Goal: Task Accomplishment & Management: Use online tool/utility

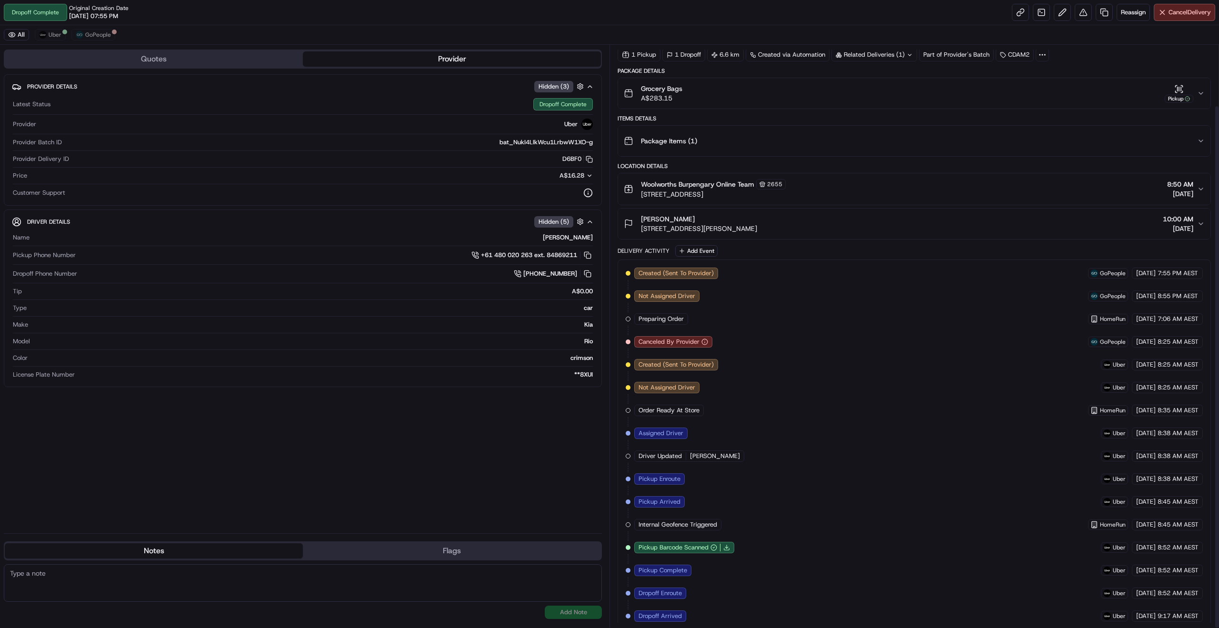
scroll to position [68, 0]
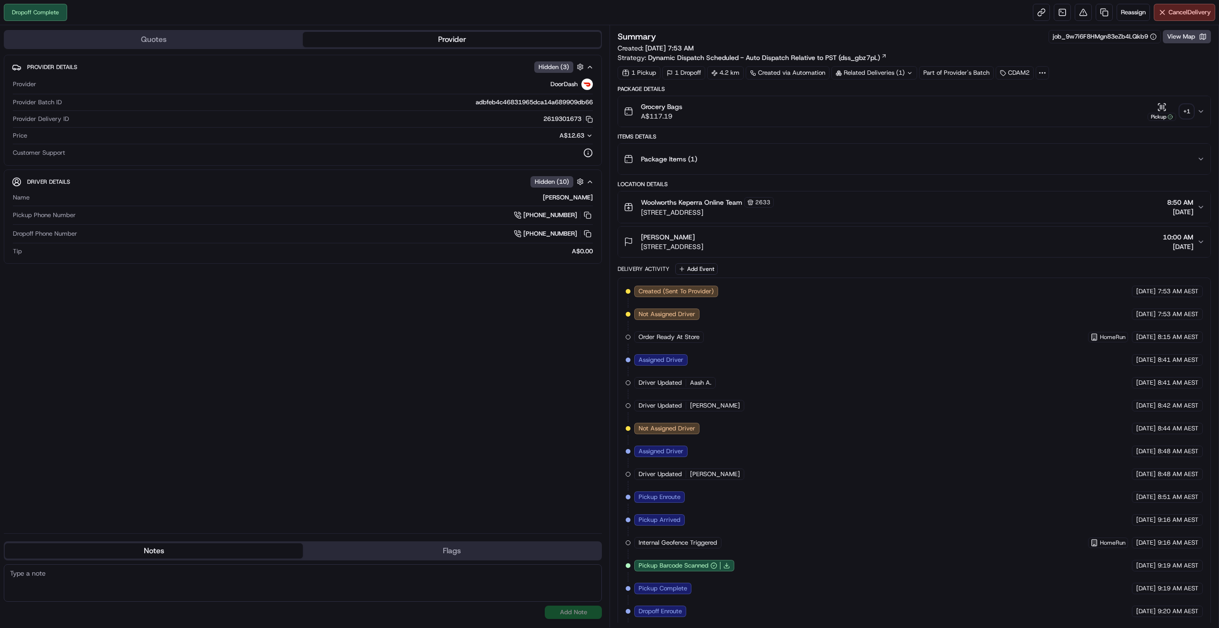
click at [1188, 112] on div "+ 1" at bounding box center [1186, 111] width 13 height 13
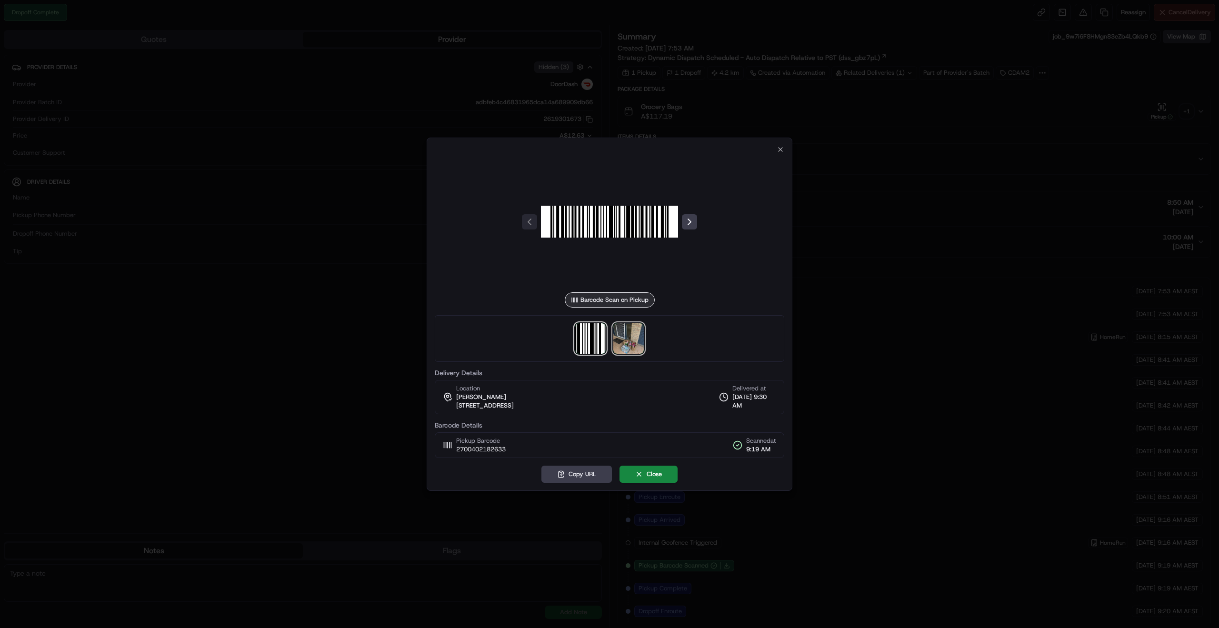
click at [627, 336] on img at bounding box center [628, 338] width 30 height 30
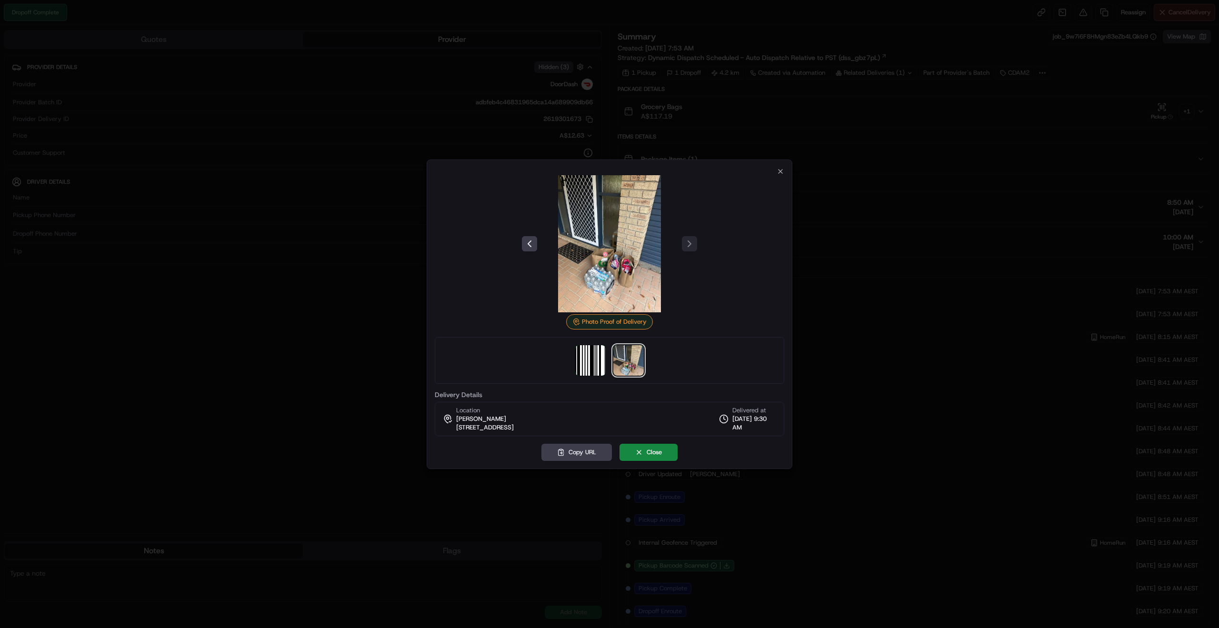
click at [774, 176] on div at bounding box center [609, 243] width 349 height 137
click at [778, 169] on icon "button" at bounding box center [780, 171] width 4 height 4
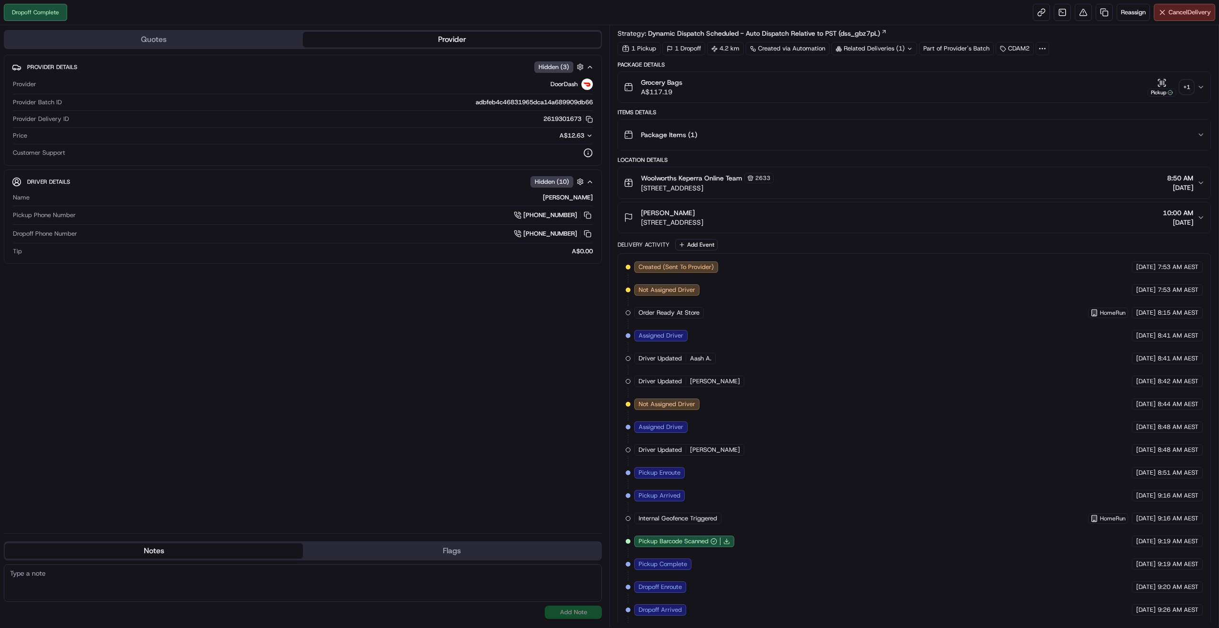
scroll to position [48, 0]
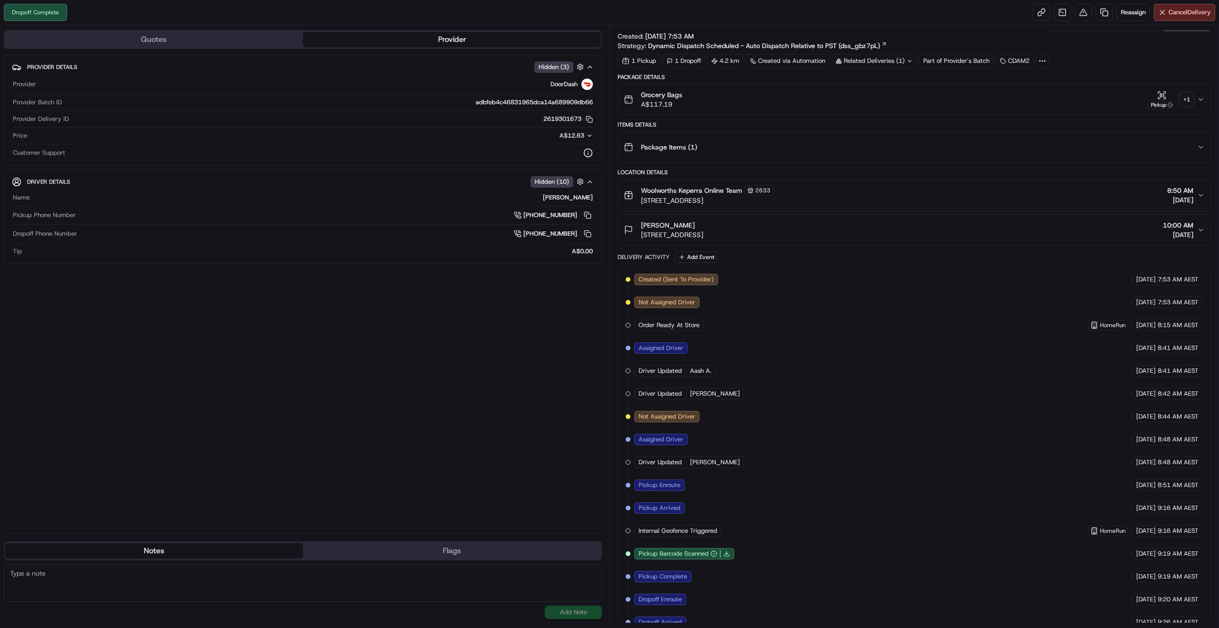
scroll to position [48, 0]
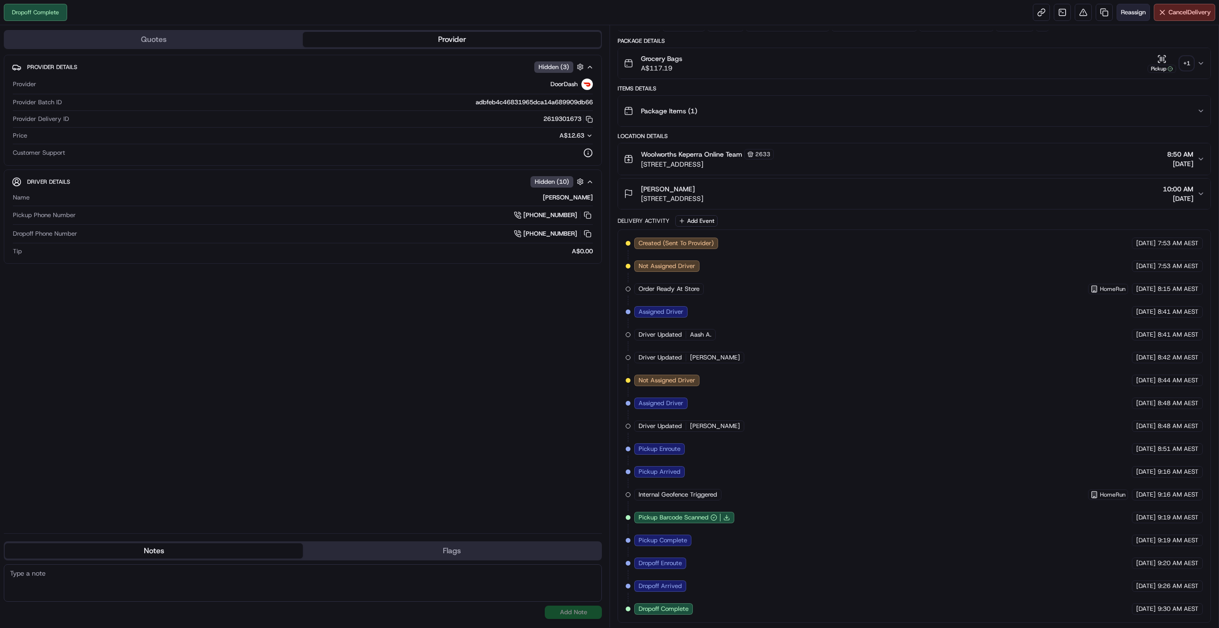
click at [1138, 17] on button "Reassign" at bounding box center [1132, 12] width 33 height 17
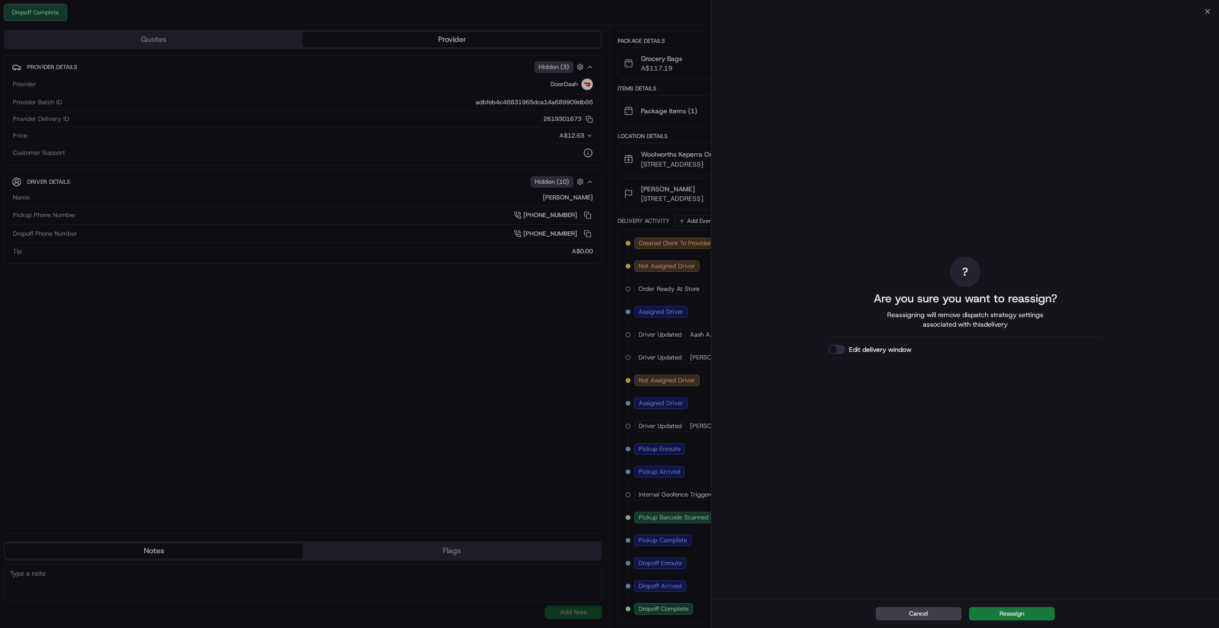
click at [1033, 608] on button "Reassign" at bounding box center [1012, 613] width 86 height 13
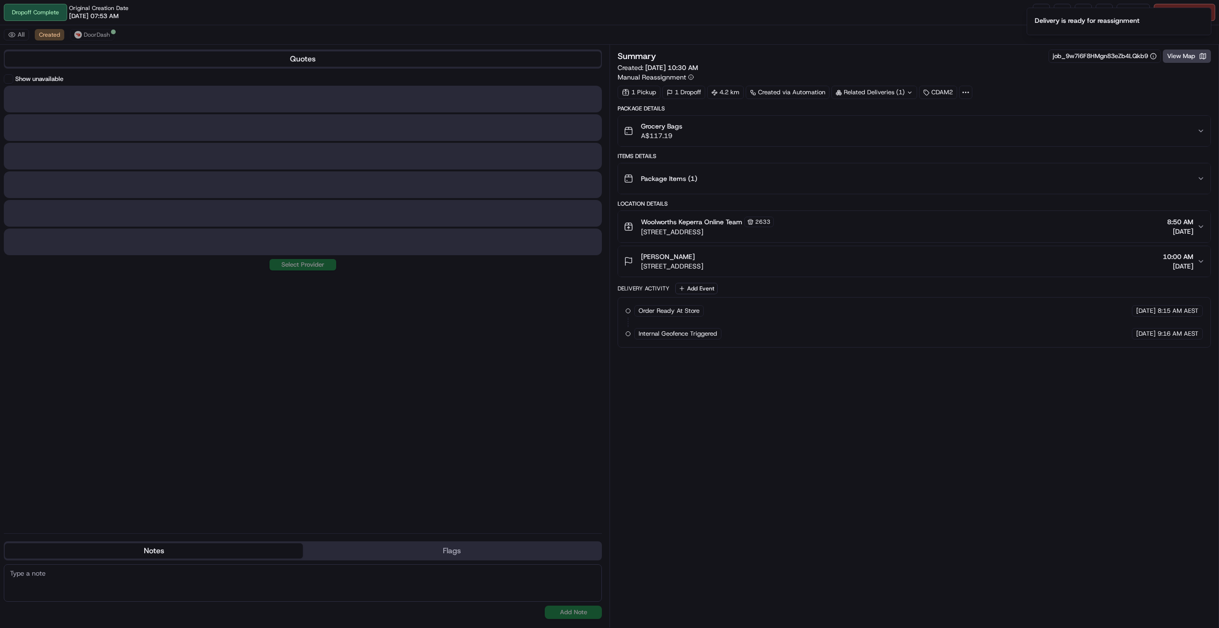
scroll to position [0, 0]
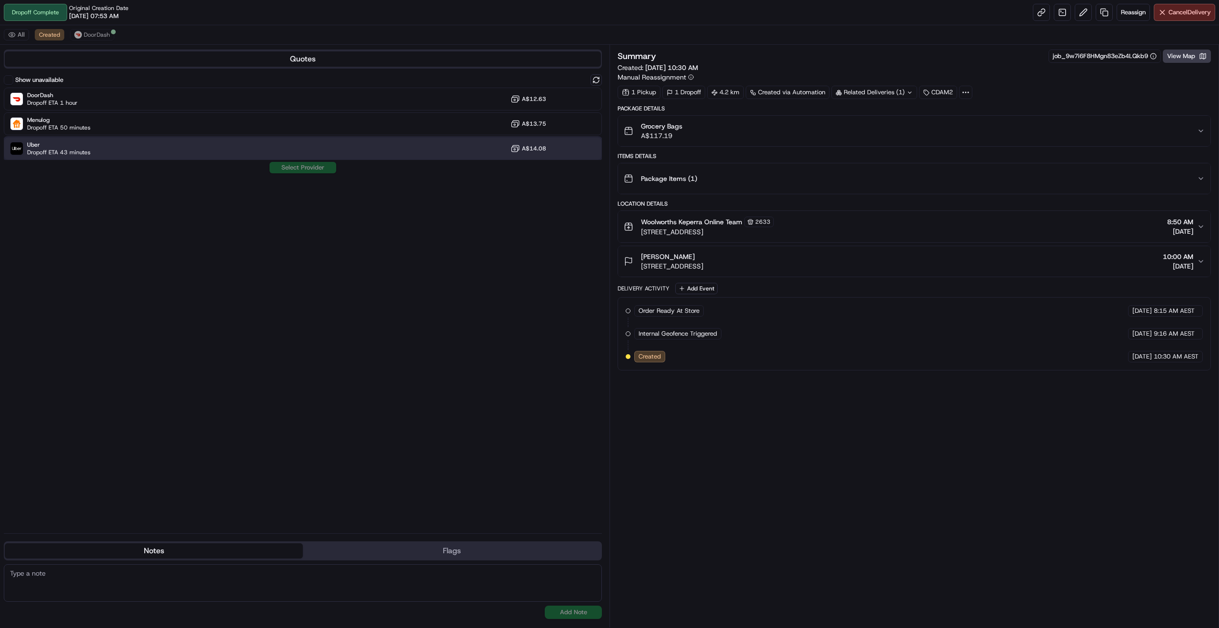
click at [150, 149] on div "Uber Dropoff ETA 43 minutes A$14.08" at bounding box center [303, 148] width 598 height 23
click at [324, 165] on button "Assign Provider" at bounding box center [303, 167] width 68 height 11
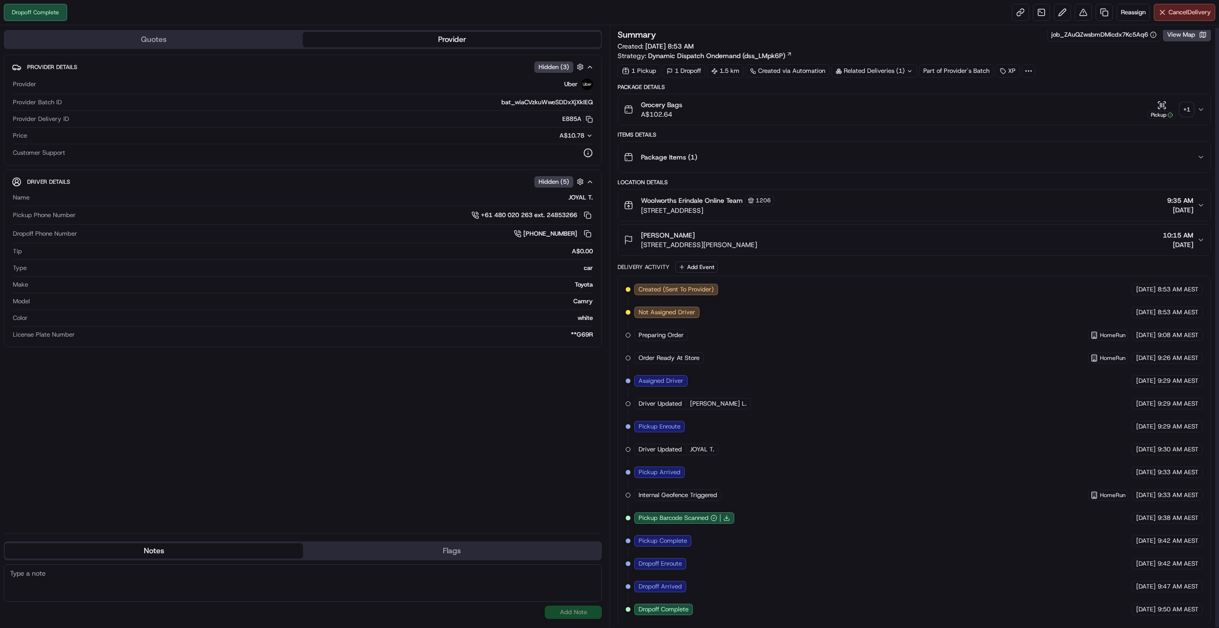
scroll to position [2, 0]
click at [1194, 109] on div "Grocery Bags A$102.64 Pickup + 1" at bounding box center [910, 109] width 573 height 19
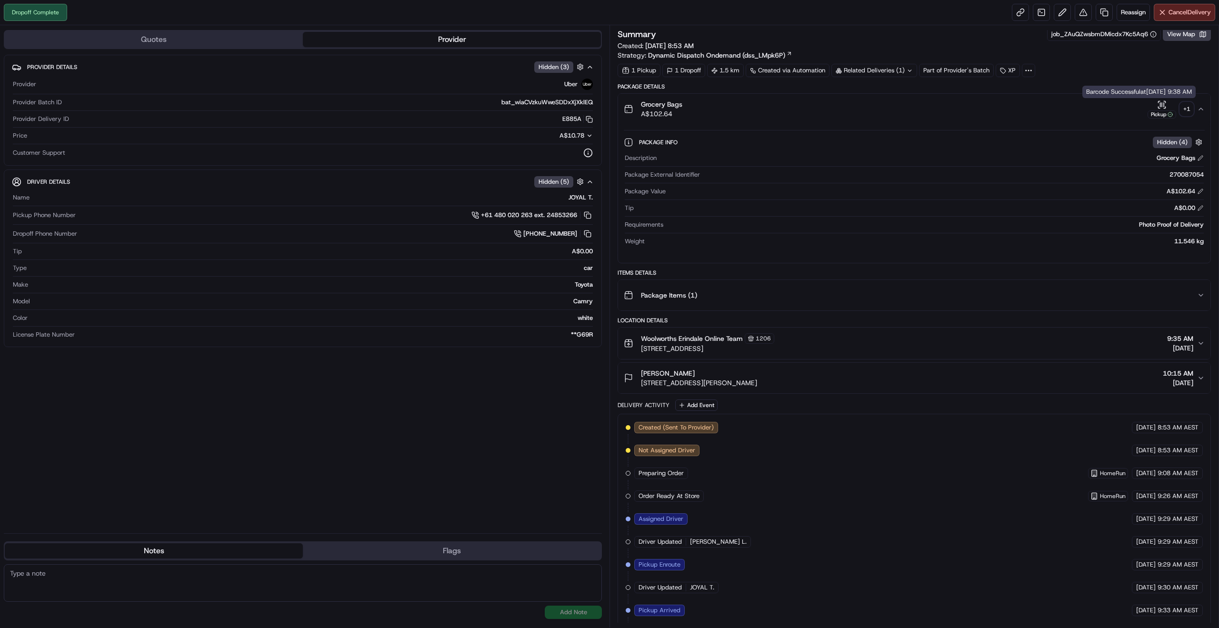
click at [1180, 107] on div "+ 1" at bounding box center [1186, 108] width 13 height 13
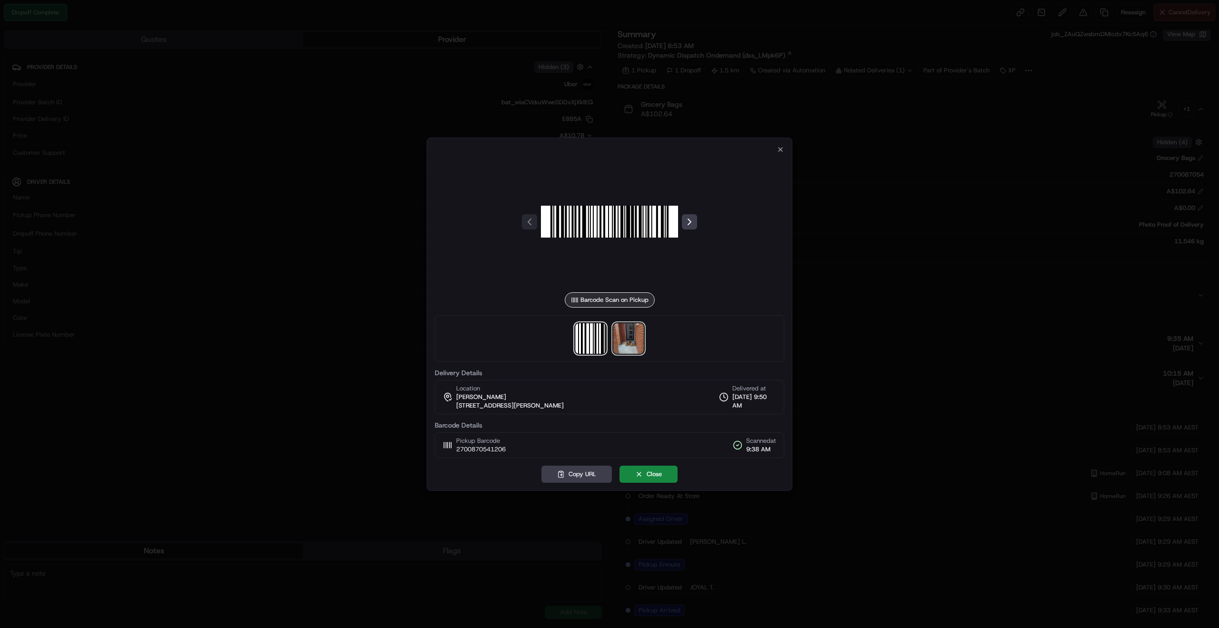
click at [623, 340] on img at bounding box center [628, 338] width 30 height 30
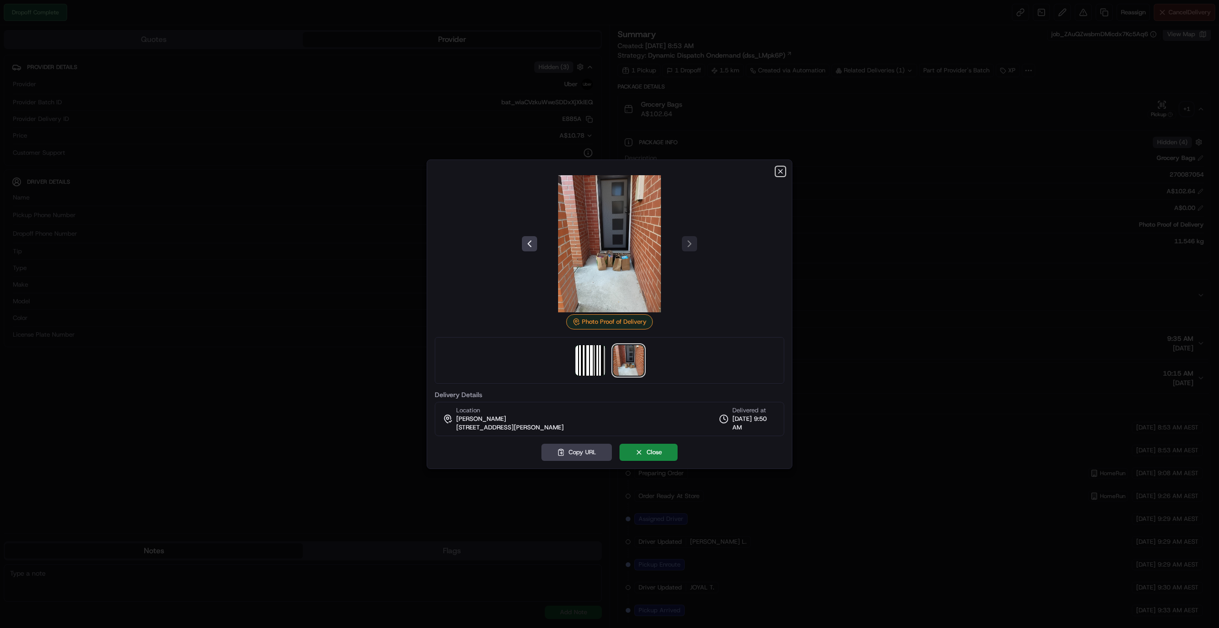
click at [780, 170] on icon "button" at bounding box center [780, 172] width 8 height 8
